Goal: Task Accomplishment & Management: Use online tool/utility

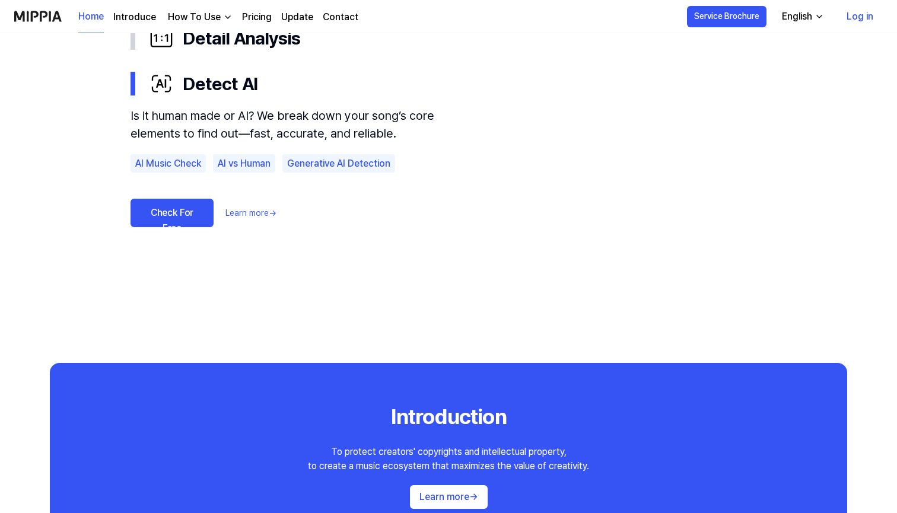
scroll to position [708, 0]
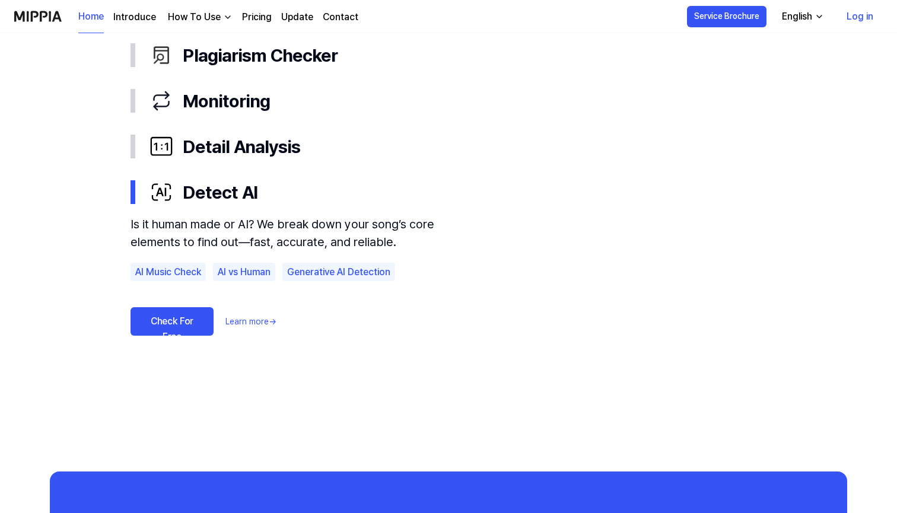
click at [189, 316] on link "Check For Free" at bounding box center [171, 321] width 83 height 28
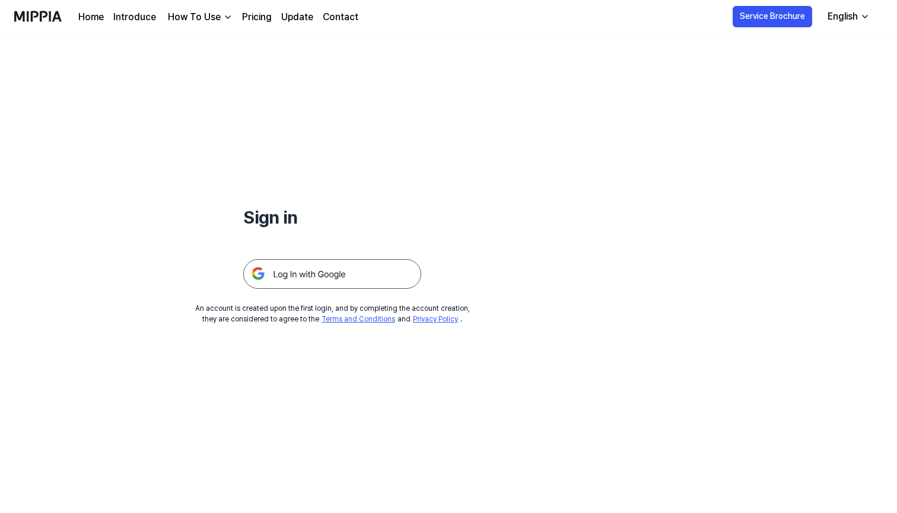
click at [305, 273] on img at bounding box center [332, 274] width 178 height 30
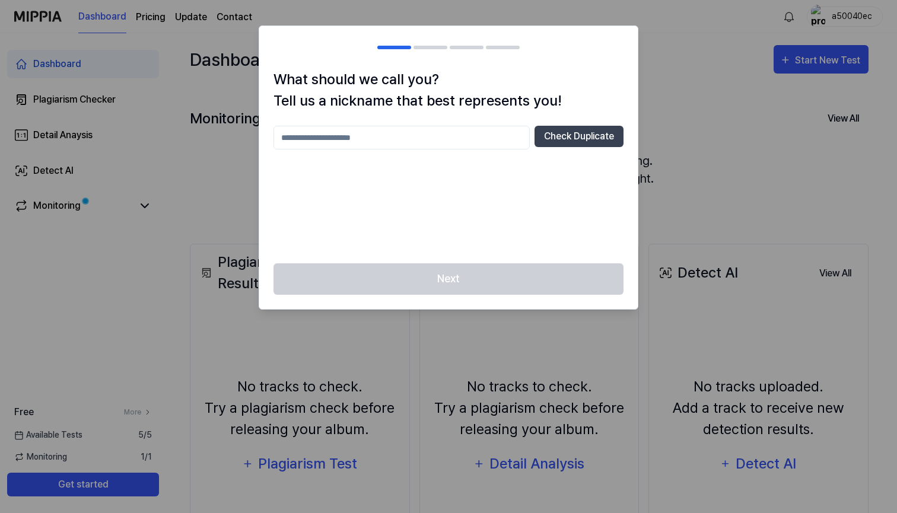
click at [464, 133] on input "text" at bounding box center [401, 138] width 256 height 24
type input "*"
click at [689, 89] on div at bounding box center [448, 256] width 897 height 513
click at [479, 130] on input "text" at bounding box center [401, 138] width 256 height 24
type input "*****"
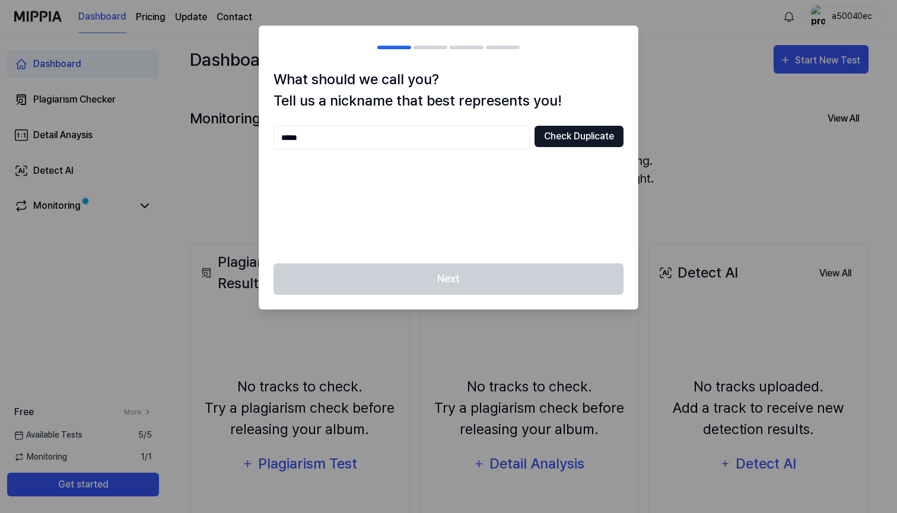
click at [588, 140] on button "Check Duplicate" at bounding box center [578, 136] width 89 height 21
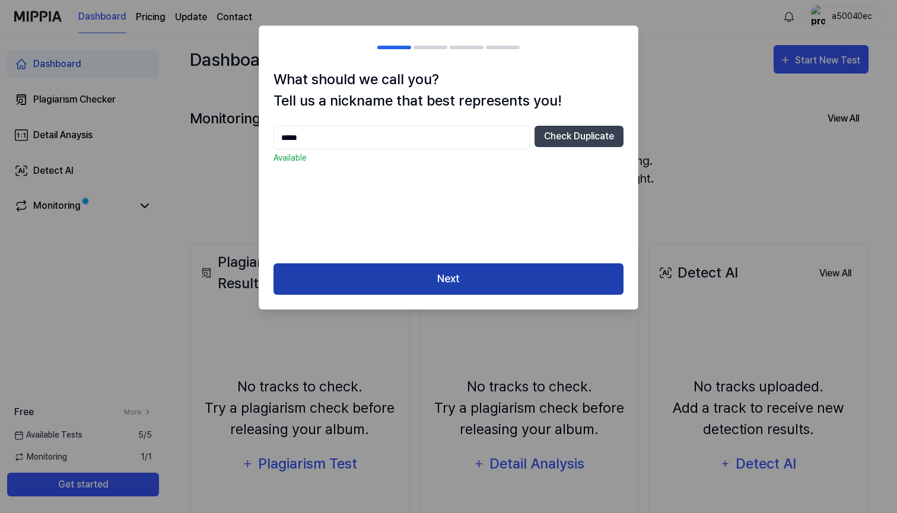
click at [442, 284] on button "Next" at bounding box center [448, 278] width 350 height 31
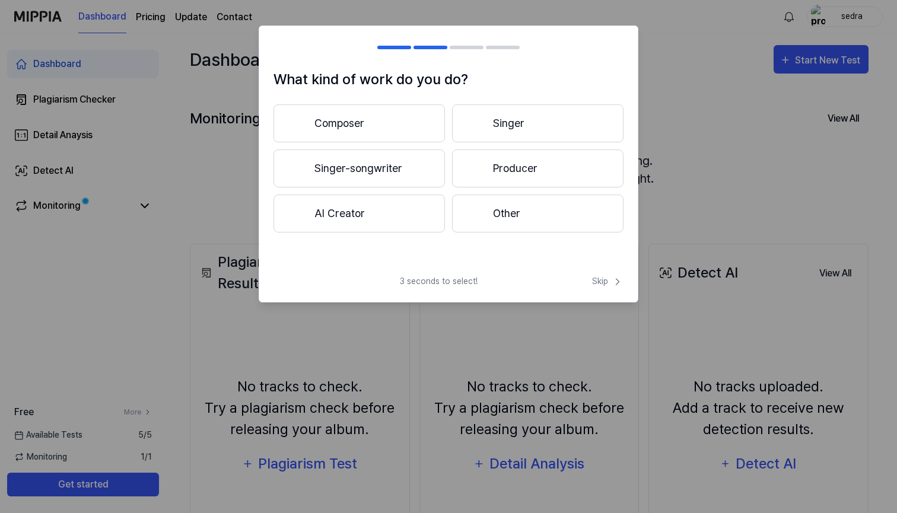
click at [490, 218] on button "Other" at bounding box center [537, 214] width 171 height 38
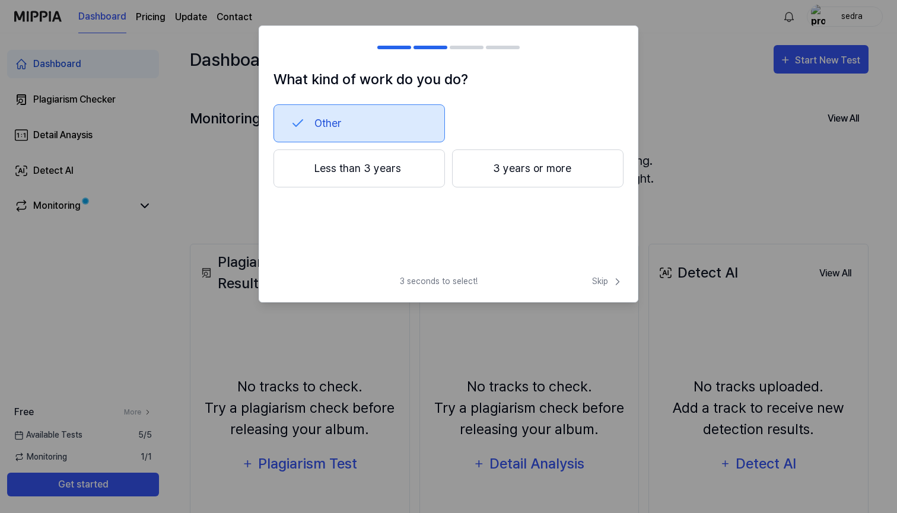
click at [375, 186] on button "Less than 3 years" at bounding box center [358, 168] width 171 height 38
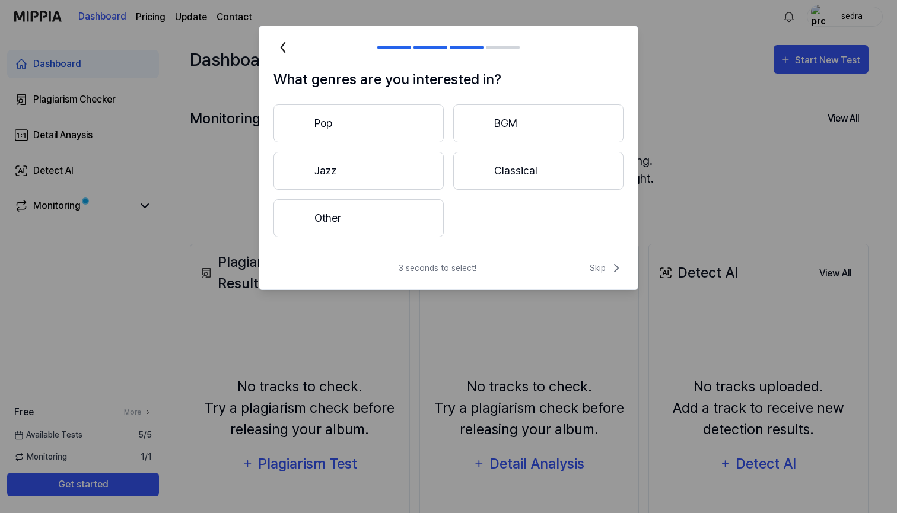
click at [369, 215] on button "Other" at bounding box center [358, 218] width 170 height 38
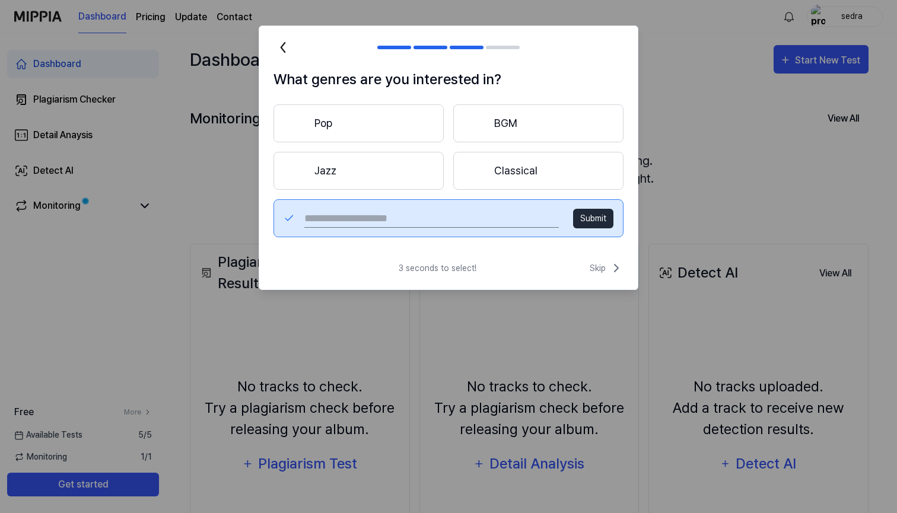
click at [383, 113] on button "Pop" at bounding box center [358, 123] width 170 height 38
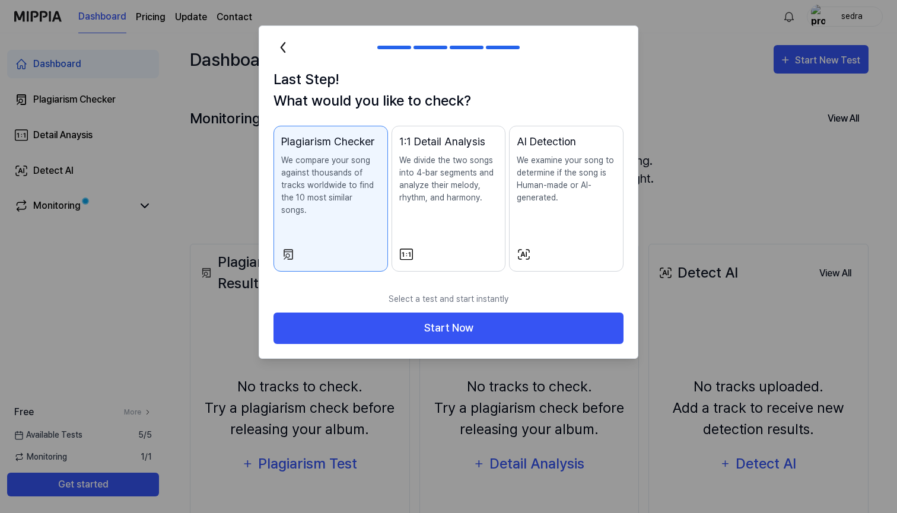
click at [544, 167] on p "We examine your song to determine if the song is Human-made or AI-generated." at bounding box center [566, 179] width 99 height 50
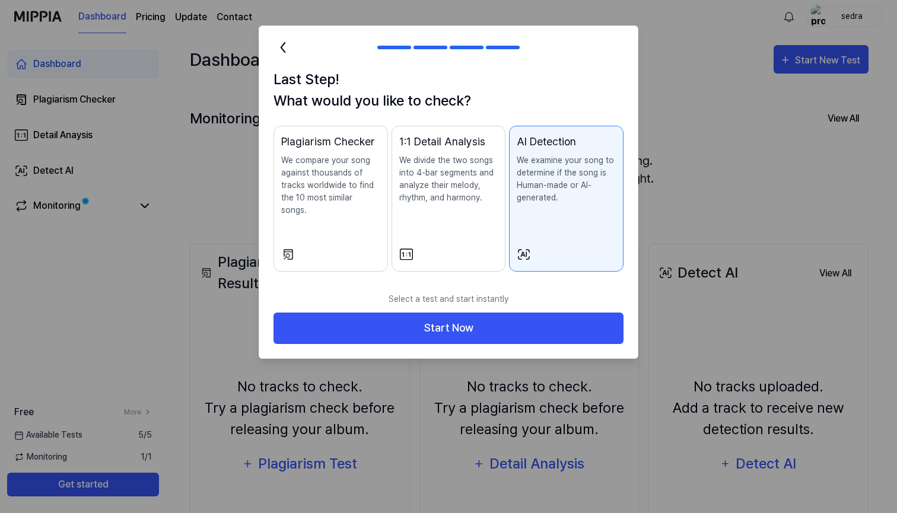
drag, startPoint x: 461, startPoint y: 317, endPoint x: 351, endPoint y: 184, distance: 172.6
click at [351, 184] on div "Last Step! What would you like to check? Plagiarism Checker We compare your son…" at bounding box center [449, 192] width 380 height 333
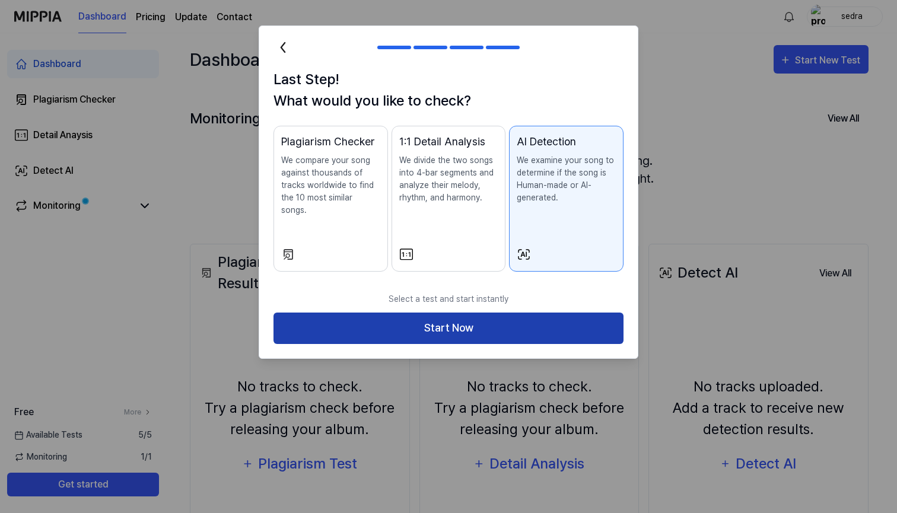
click at [479, 314] on button "Start Now" at bounding box center [448, 328] width 350 height 31
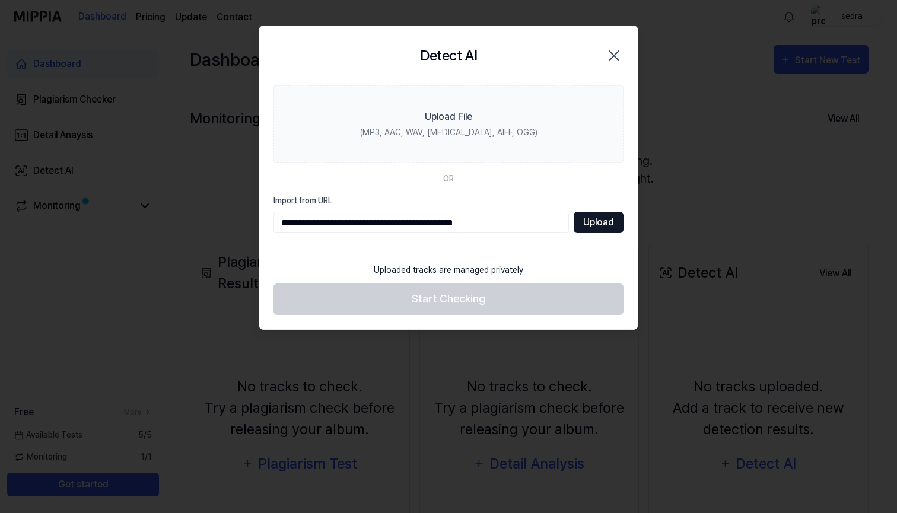
type input "**********"
click at [601, 227] on button "Upload" at bounding box center [599, 222] width 50 height 21
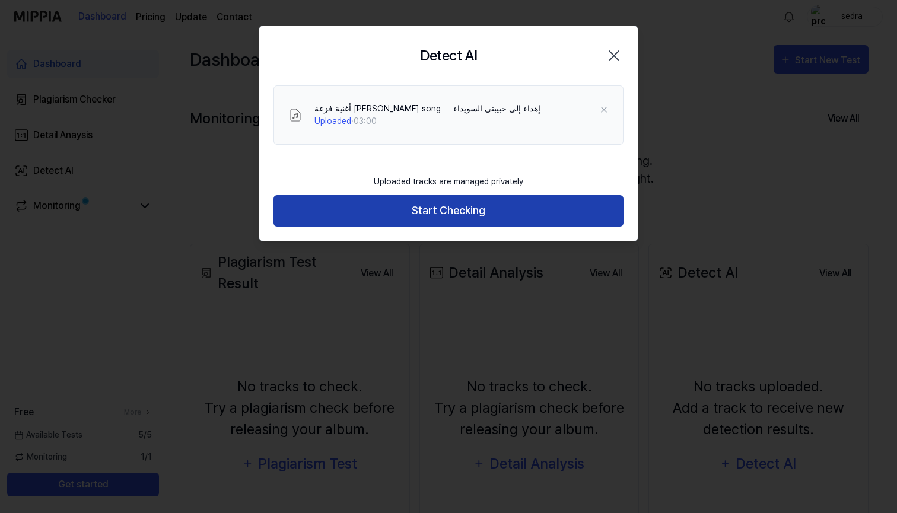
click at [474, 212] on button "Start Checking" at bounding box center [448, 210] width 350 height 31
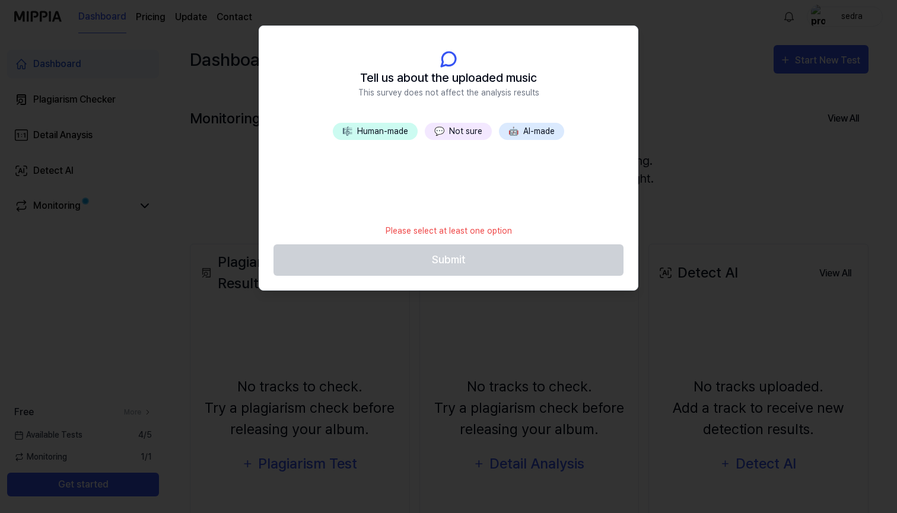
click at [456, 133] on button "💬 Not sure" at bounding box center [458, 131] width 67 height 17
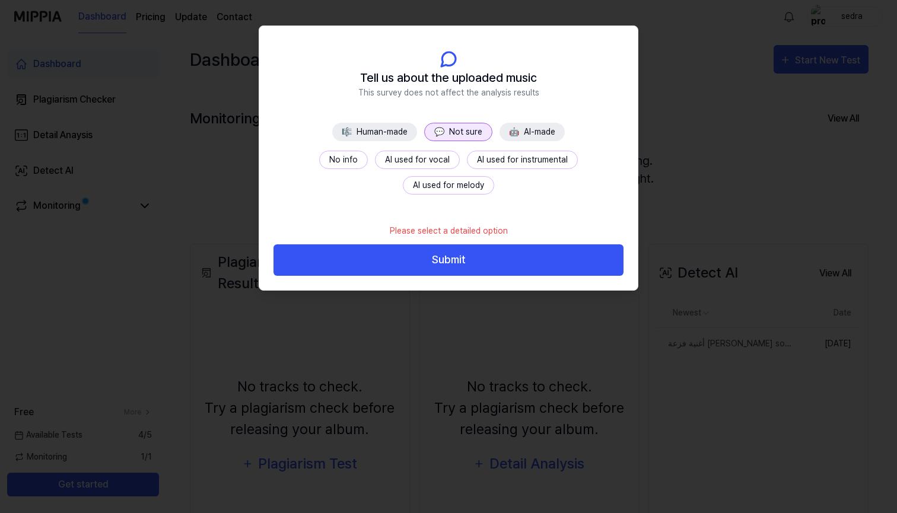
click at [319, 160] on button "No info" at bounding box center [343, 160] width 49 height 18
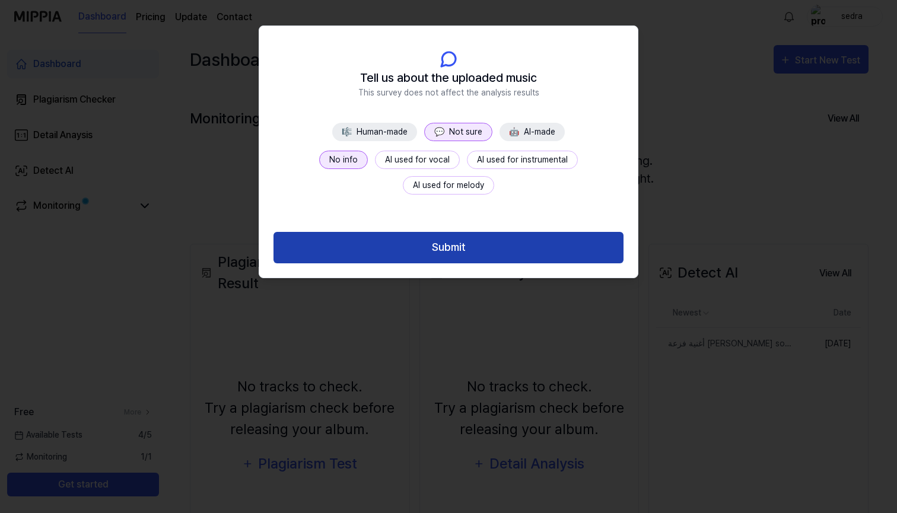
click at [418, 253] on button "Submit" at bounding box center [448, 247] width 350 height 31
